Goal: Find specific page/section: Find specific page/section

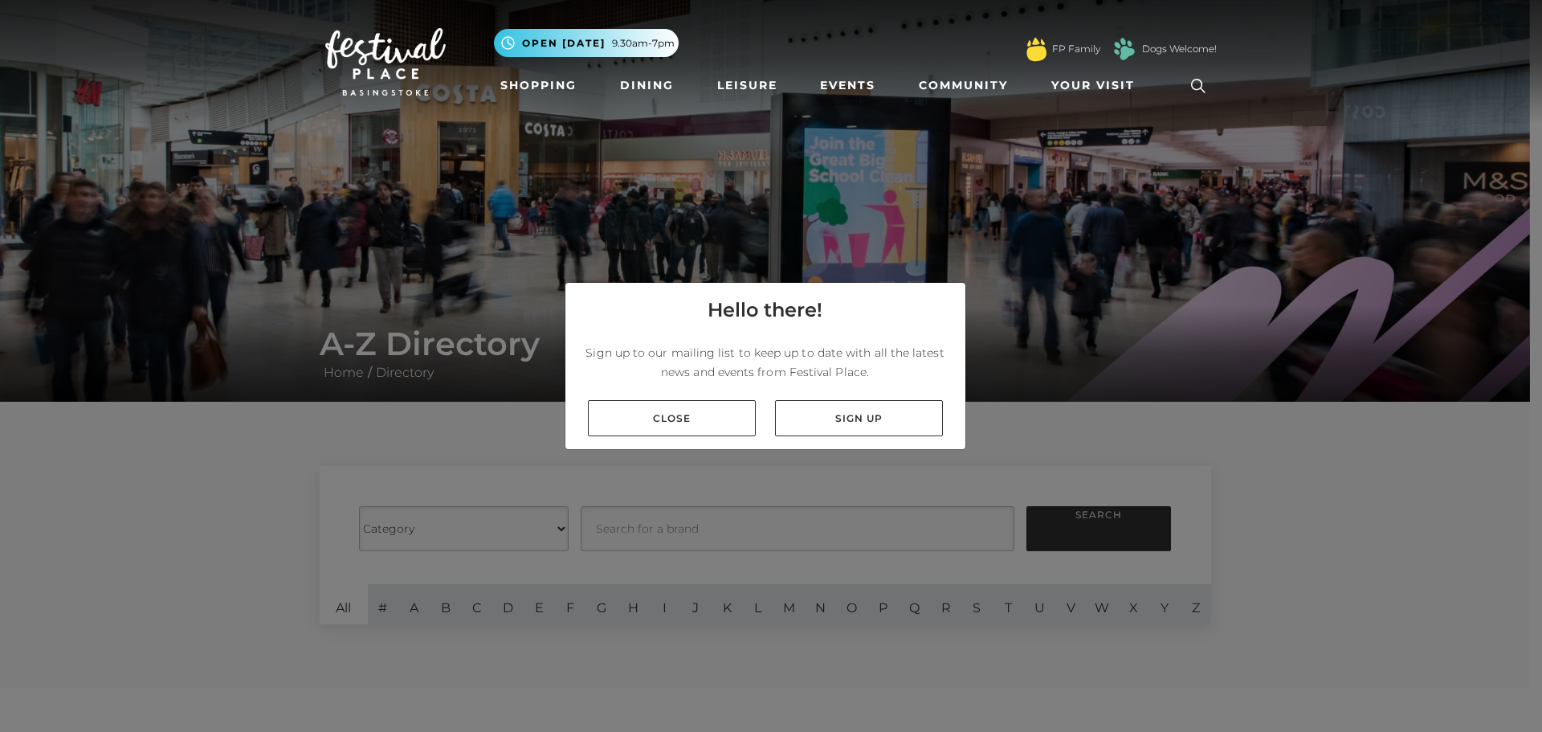
click at [747, 430] on link "Close" at bounding box center [672, 418] width 168 height 36
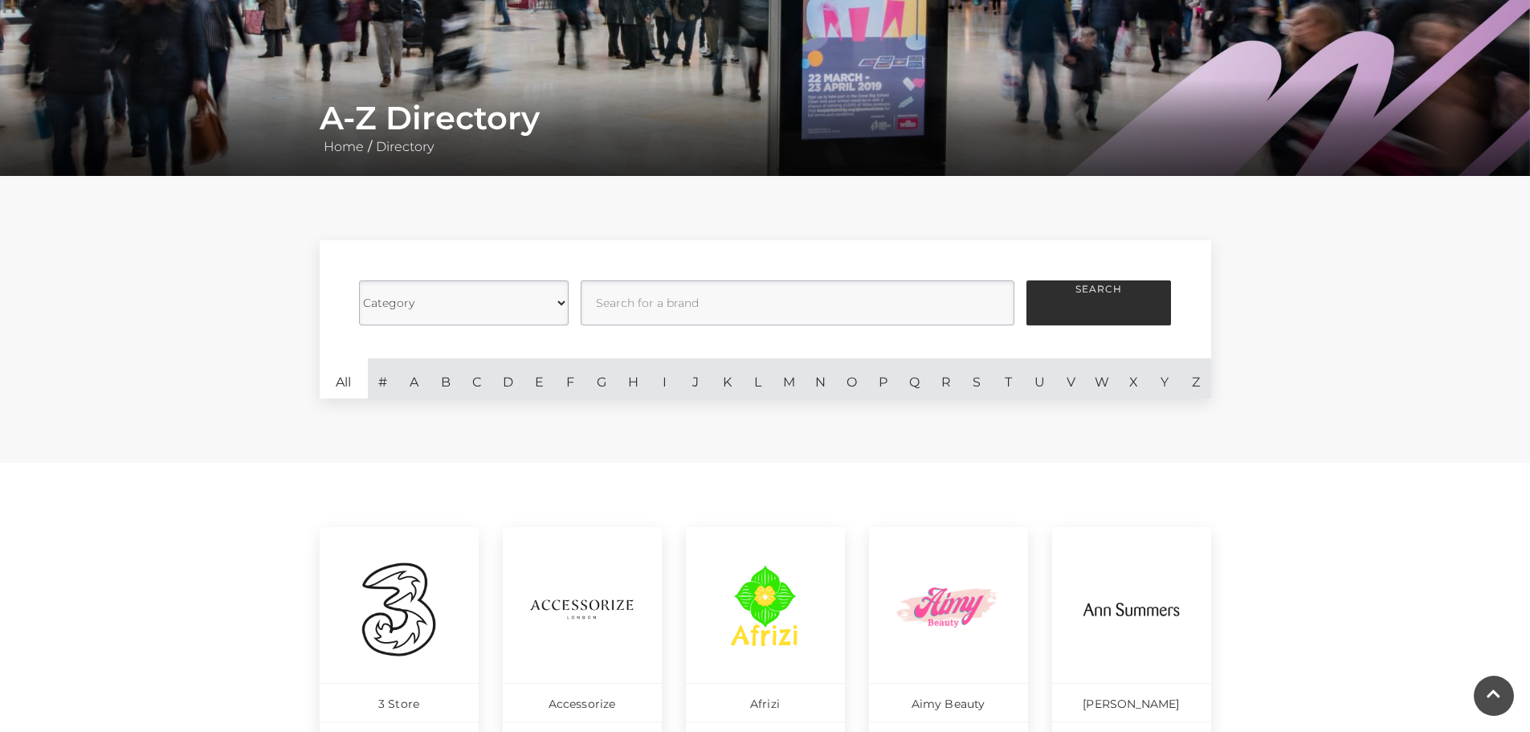
scroll to position [321, 0]
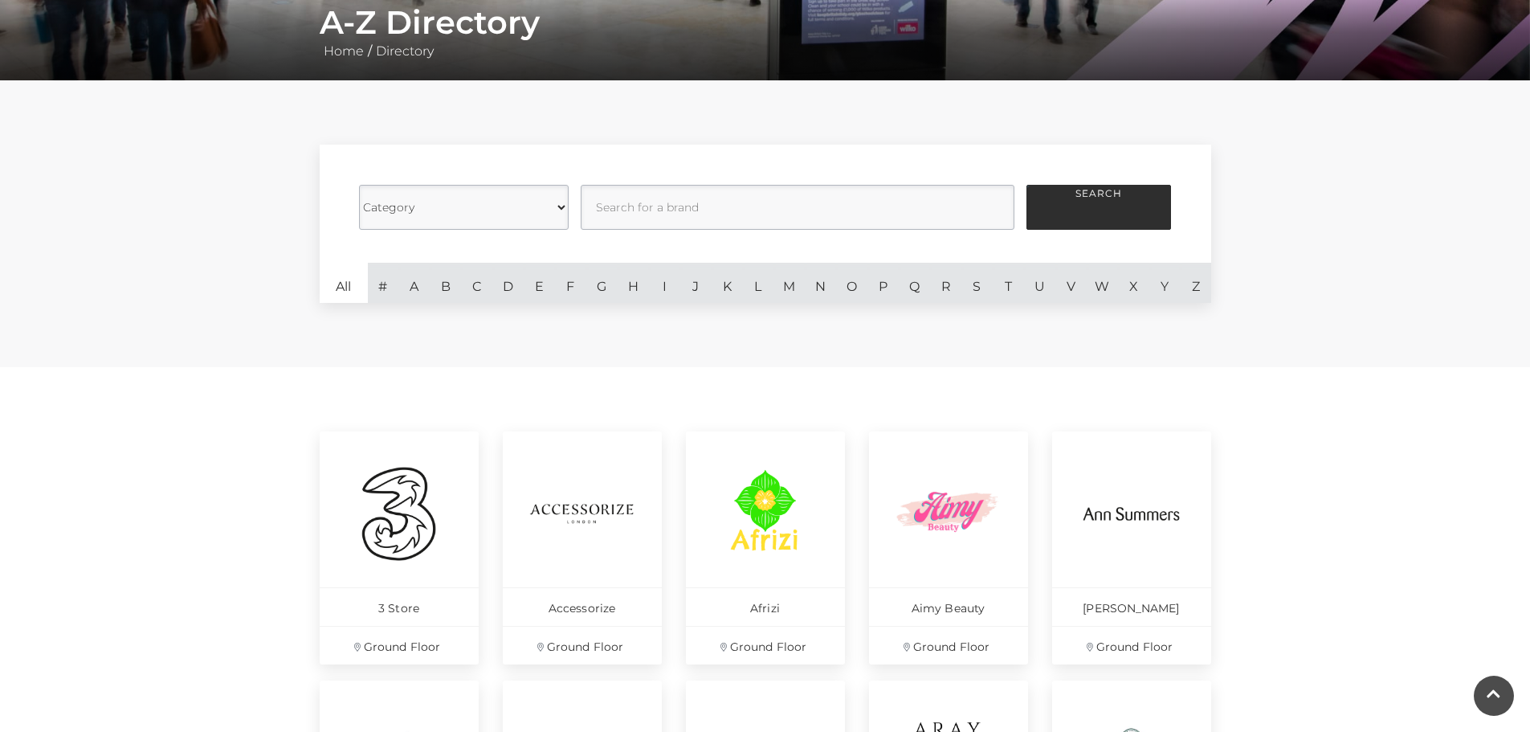
click at [500, 210] on select "Category Cafes Restaurants Fashion Services Technology Homeware Gifts, Statione…" at bounding box center [464, 207] width 210 height 45
select select "21061"
click at [359, 185] on select "Category Cafes Restaurants Fashion Services Technology Homeware Gifts, Statione…" at bounding box center [464, 207] width 210 height 45
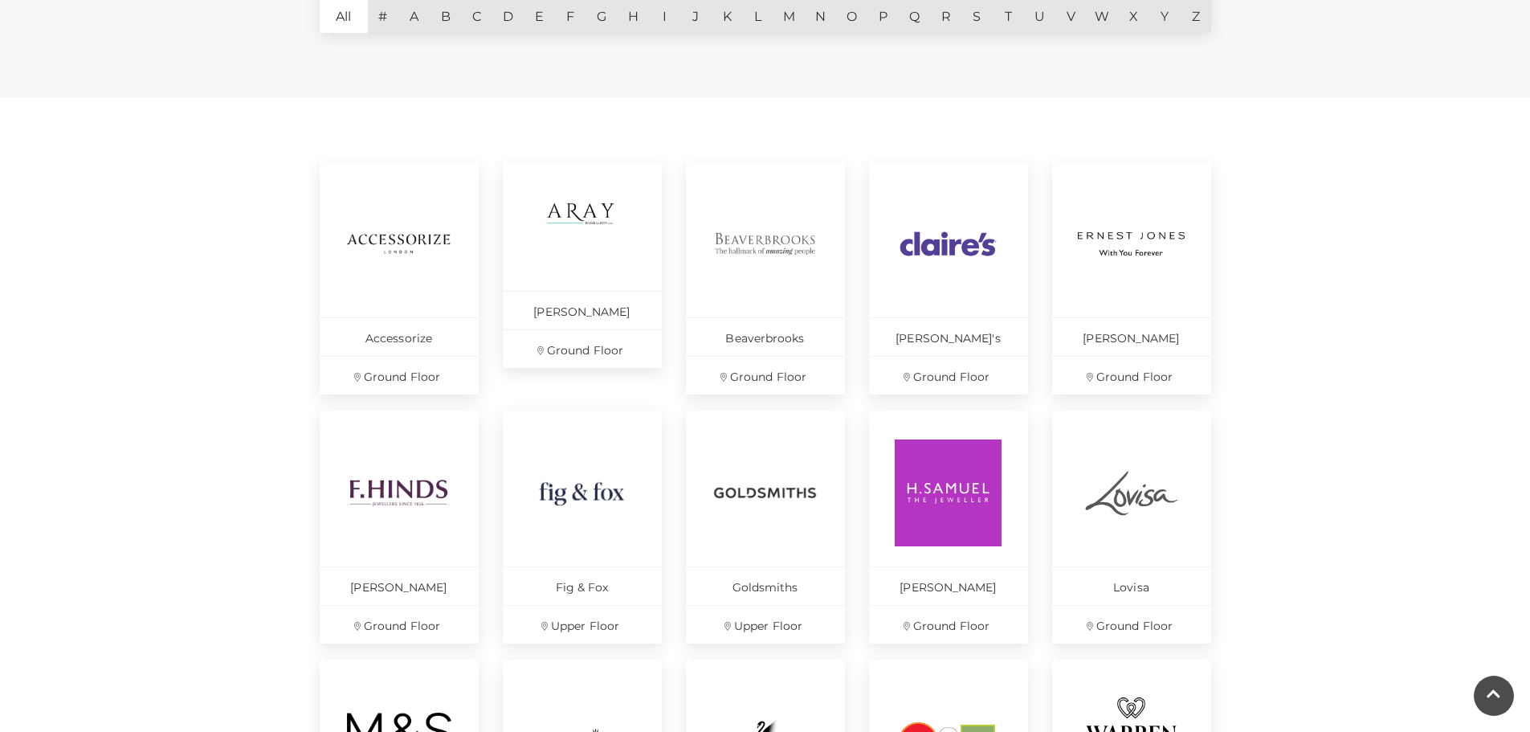
scroll to position [643, 0]
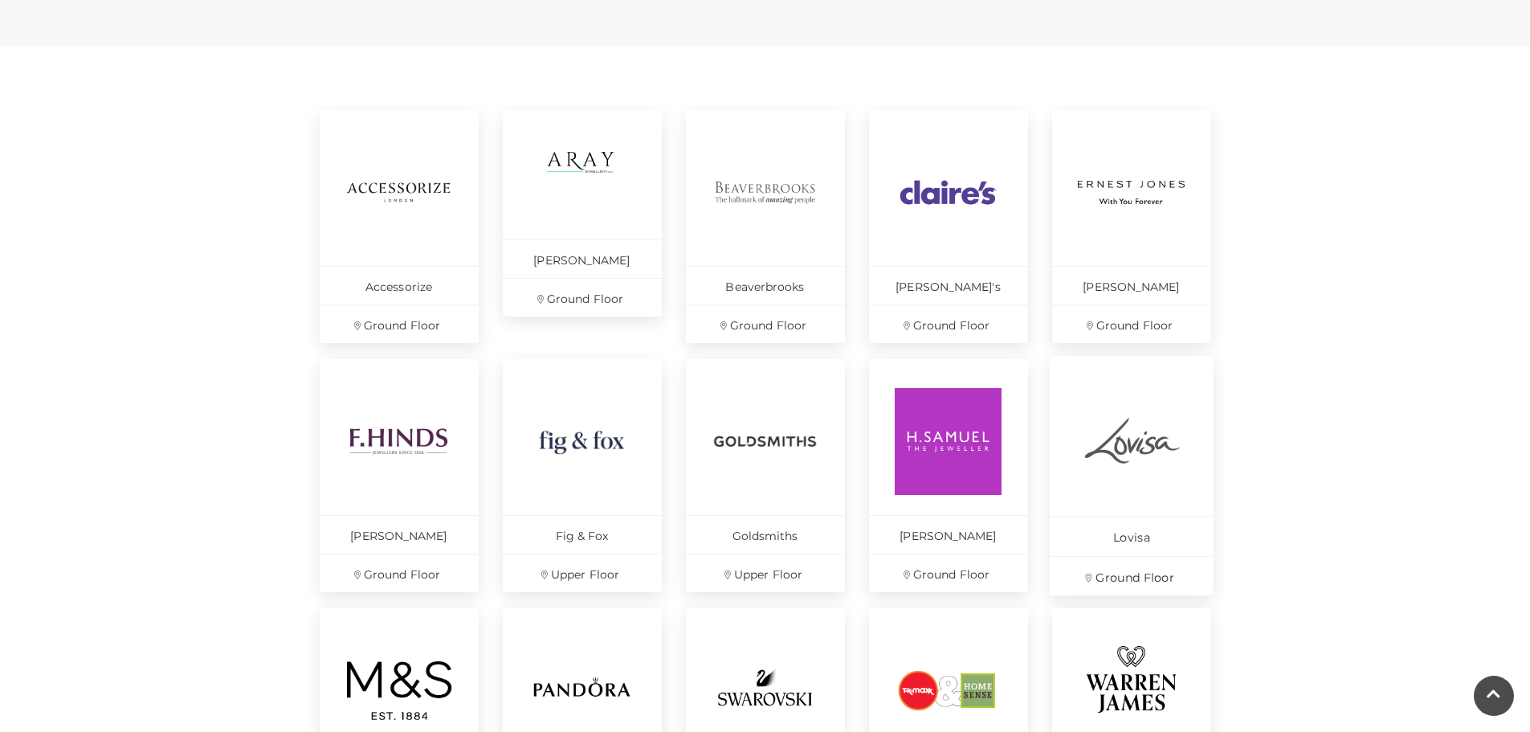
click at [1150, 467] on img at bounding box center [1131, 441] width 110 height 110
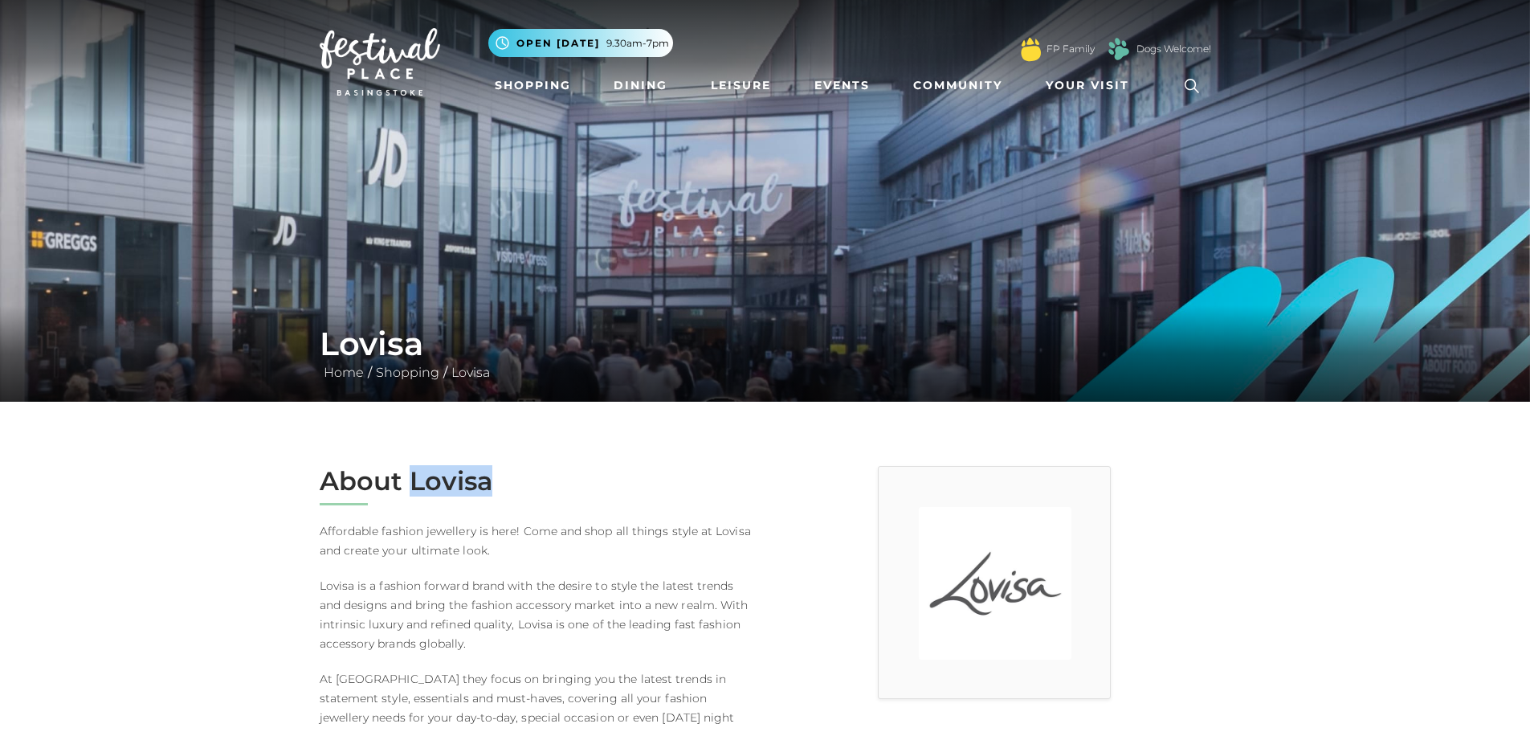
drag, startPoint x: 496, startPoint y: 478, endPoint x: 410, endPoint y: 476, distance: 86.0
click at [411, 478] on h2 "About Lovisa" at bounding box center [537, 481] width 434 height 31
copy h2 "Lovisa"
